Goal: Task Accomplishment & Management: Complete application form

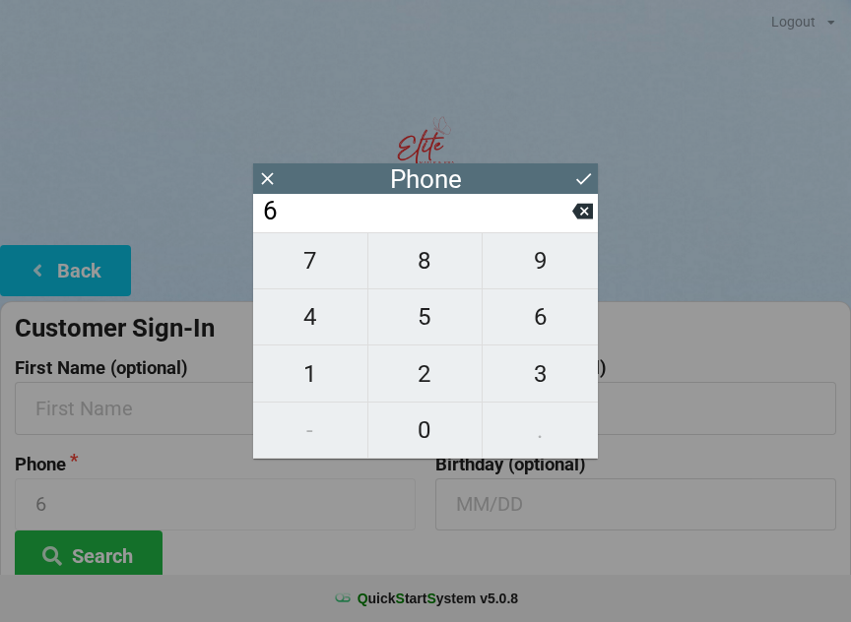
click at [263, 176] on icon at bounding box center [267, 178] width 21 height 21
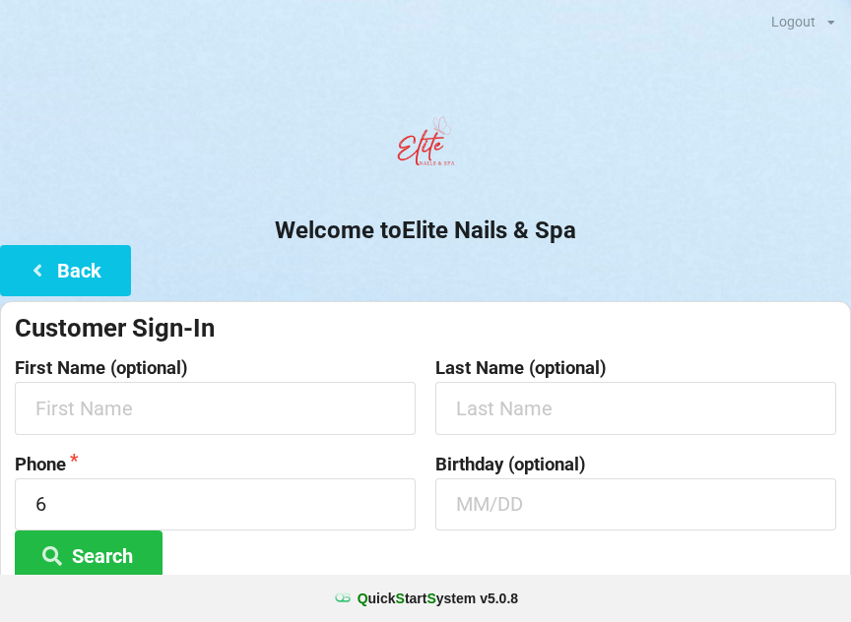
click at [40, 269] on icon at bounding box center [38, 269] width 24 height 17
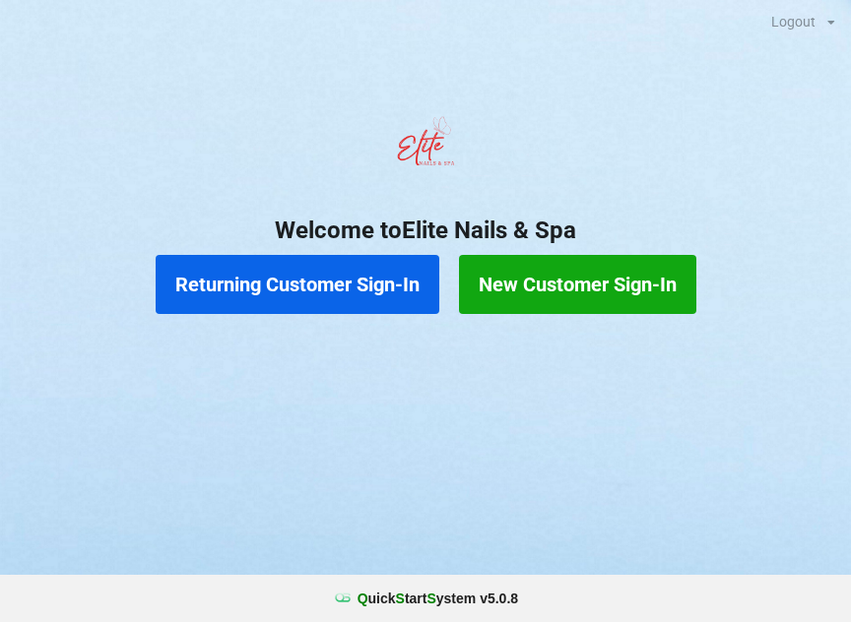
click at [551, 285] on button "New Customer Sign-In" at bounding box center [577, 284] width 237 height 59
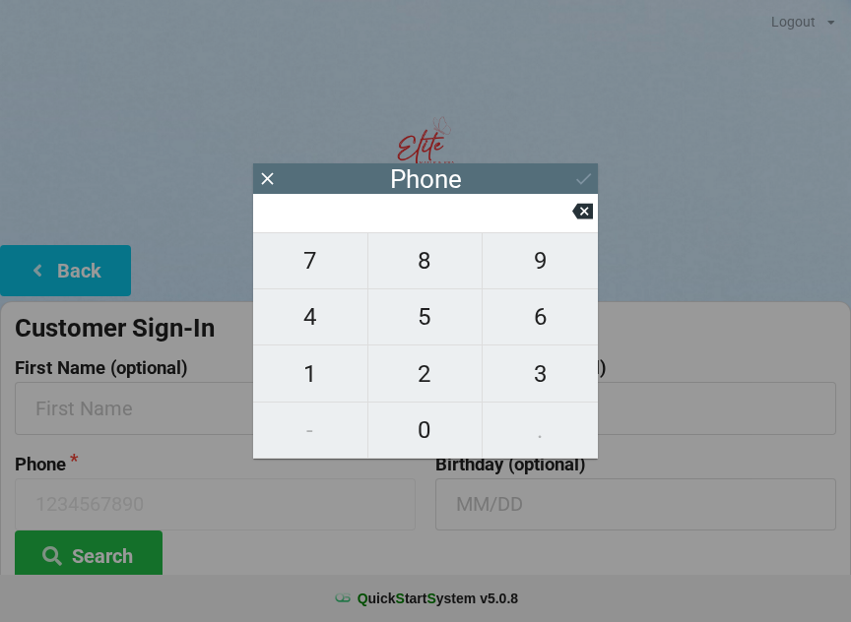
click at [406, 266] on span "8" at bounding box center [425, 260] width 114 height 41
type input "8"
click at [542, 329] on span "6" at bounding box center [539, 316] width 115 height 41
type input "86"
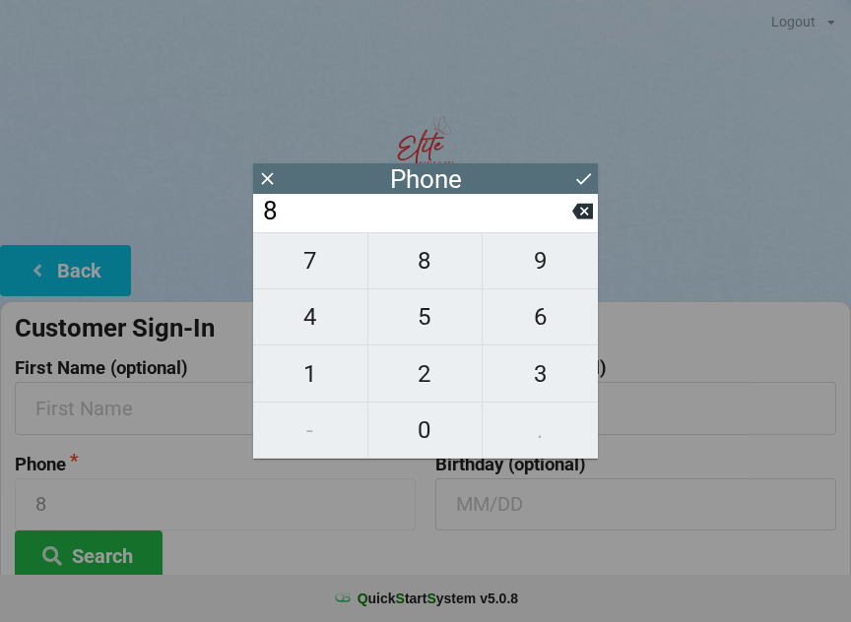
type input "86"
click at [545, 381] on span "3" at bounding box center [539, 373] width 115 height 41
type input "863"
click at [530, 338] on span "6" at bounding box center [539, 316] width 115 height 41
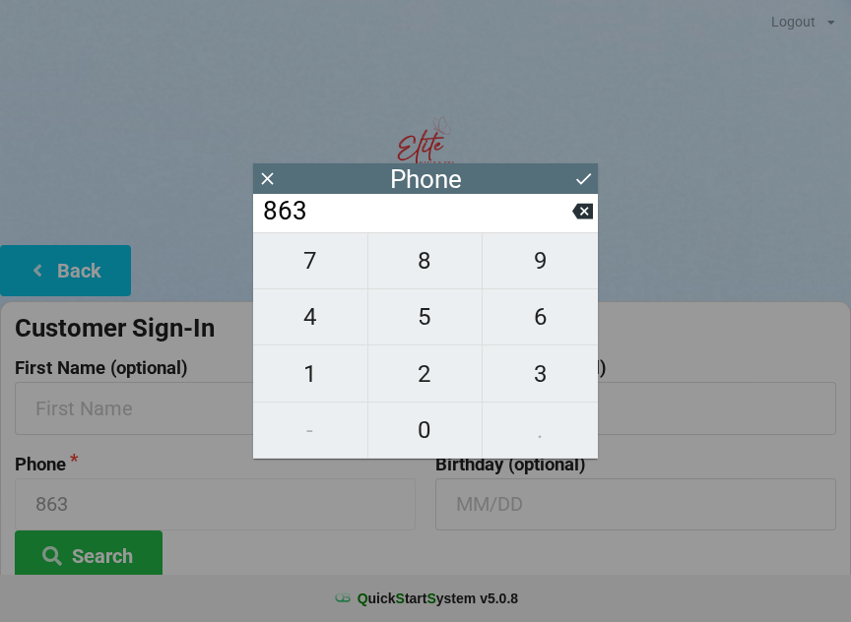
type input "8636"
click at [536, 335] on span "6" at bounding box center [539, 316] width 115 height 41
type input "86366"
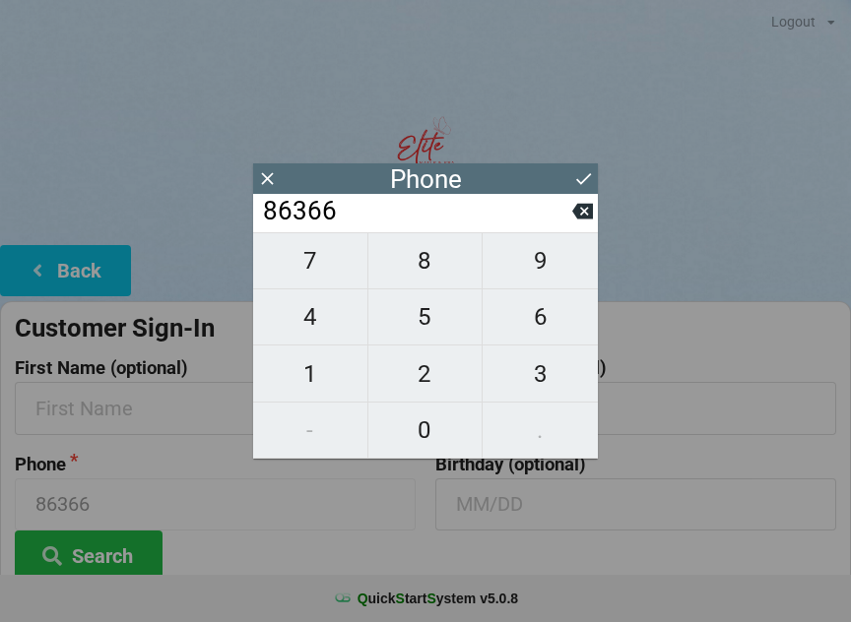
click at [425, 382] on span "2" at bounding box center [425, 373] width 114 height 41
type input "863662"
click at [541, 282] on span "9" at bounding box center [539, 260] width 115 height 41
type input "8636629"
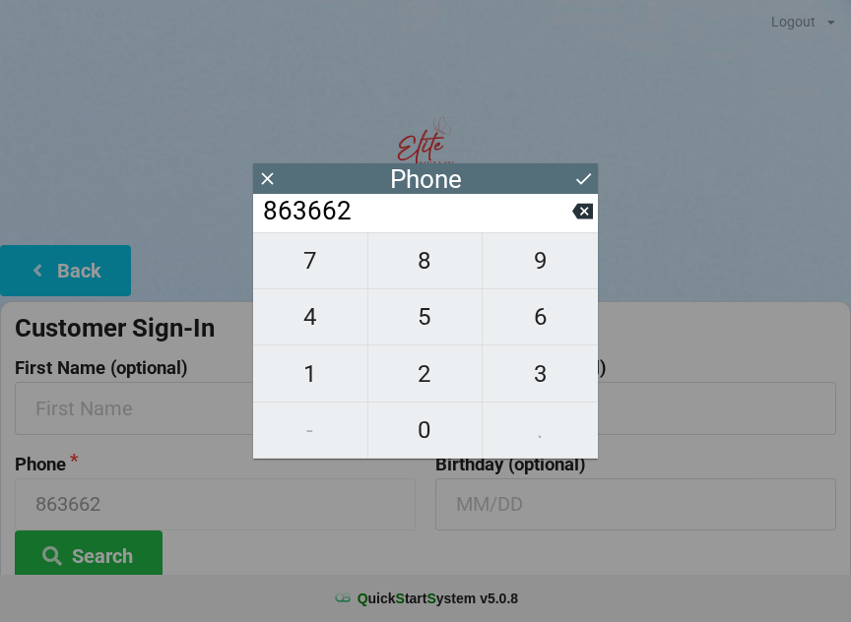
type input "8636629"
click at [305, 384] on span "1" at bounding box center [310, 373] width 114 height 41
type input "86366291"
click at [435, 438] on span "0" at bounding box center [425, 430] width 114 height 41
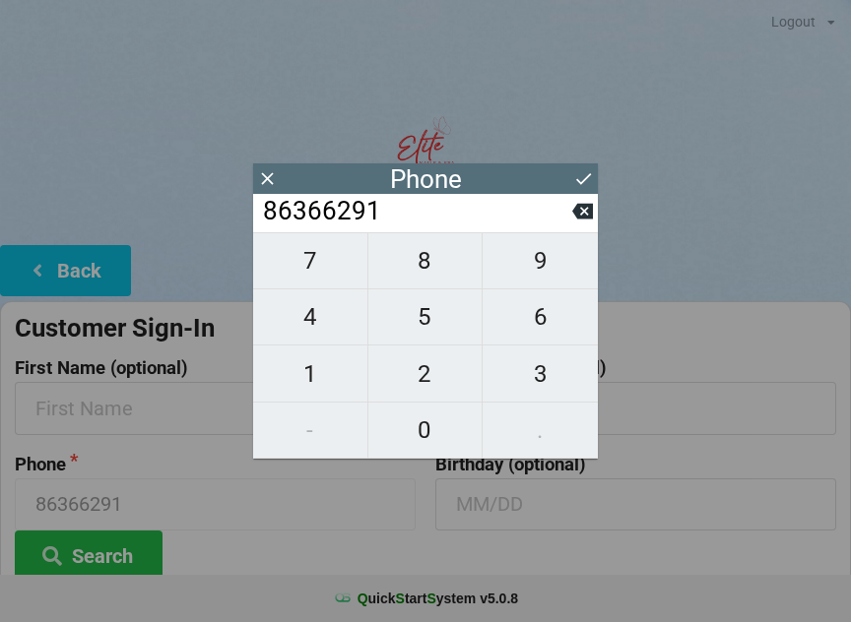
type input "863662910"
click at [438, 276] on span "8" at bounding box center [425, 260] width 114 height 41
type input "8636629108"
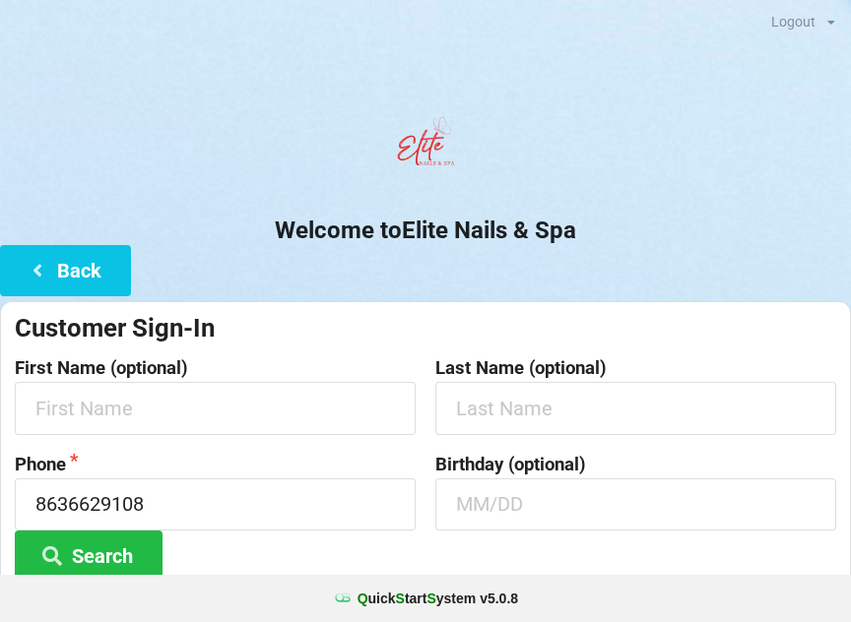
click at [713, 233] on h2 "Welcome to Elite Nails & Spa" at bounding box center [425, 231] width 851 height 31
click at [87, 413] on input "text" at bounding box center [215, 408] width 401 height 52
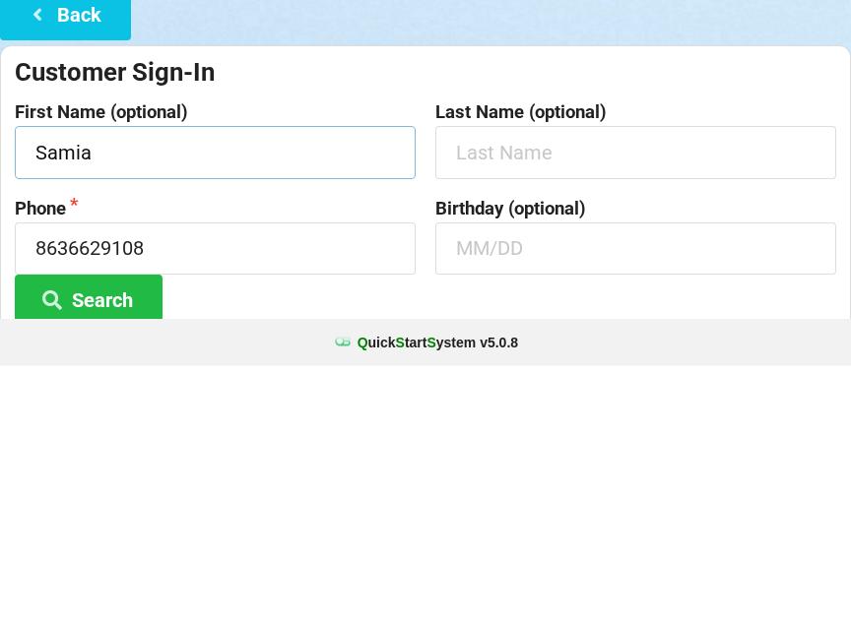
type input "Samia"
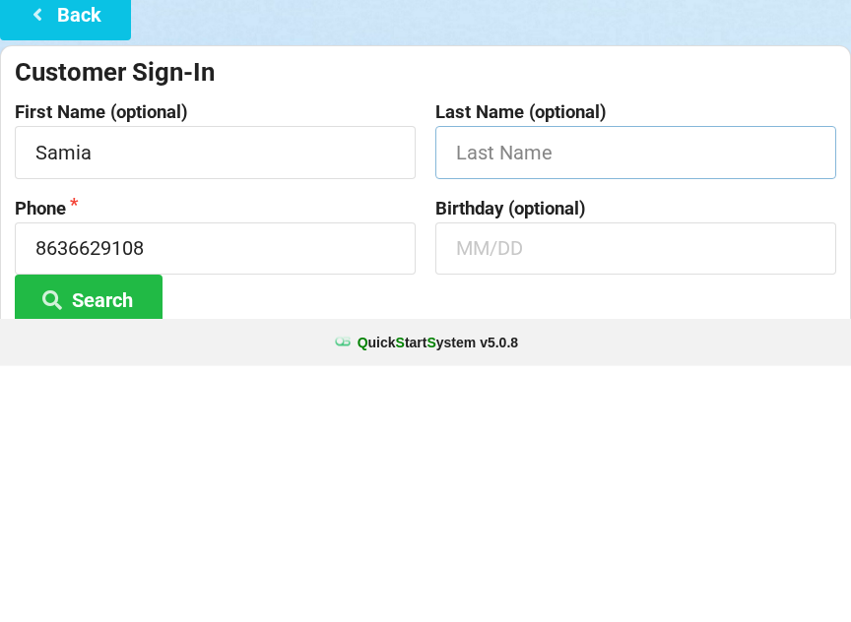
click at [504, 382] on input "text" at bounding box center [635, 408] width 401 height 52
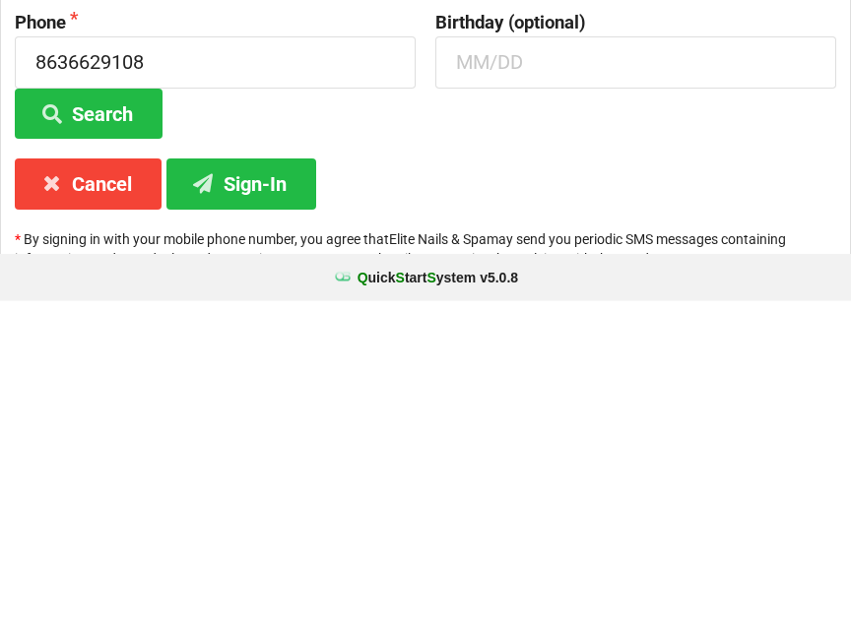
scroll to position [147, 0]
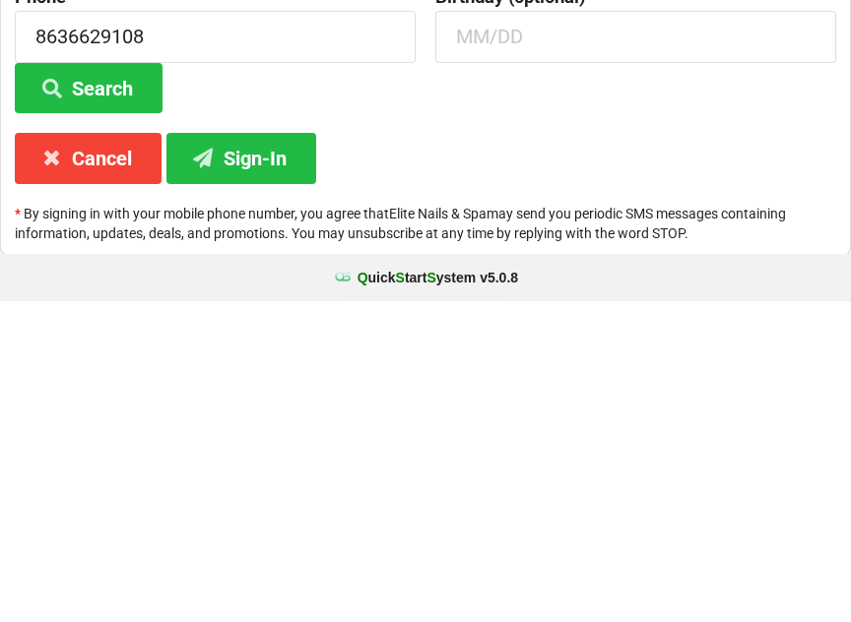
click at [258, 454] on button "Sign-In" at bounding box center [241, 479] width 150 height 50
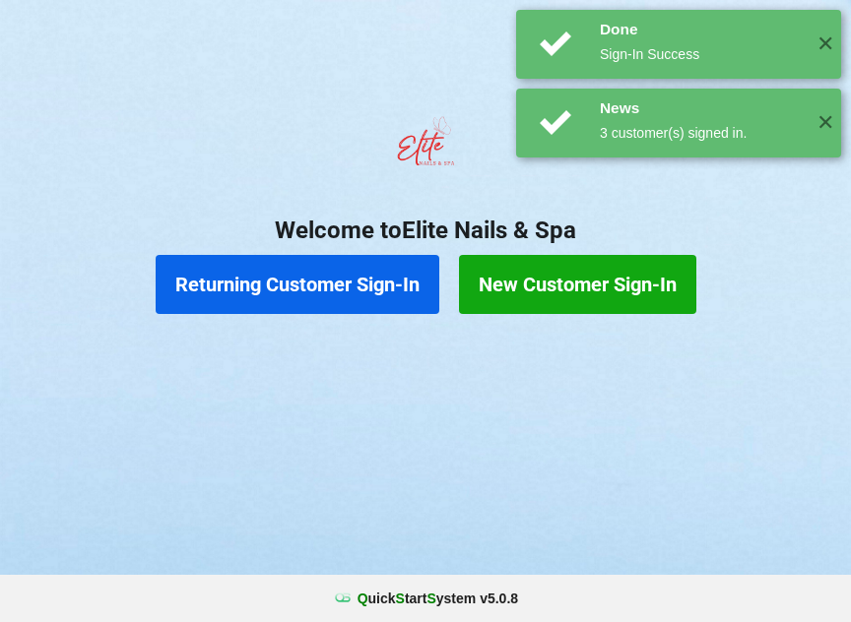
scroll to position [0, 0]
